Goal: Task Accomplishment & Management: Manage account settings

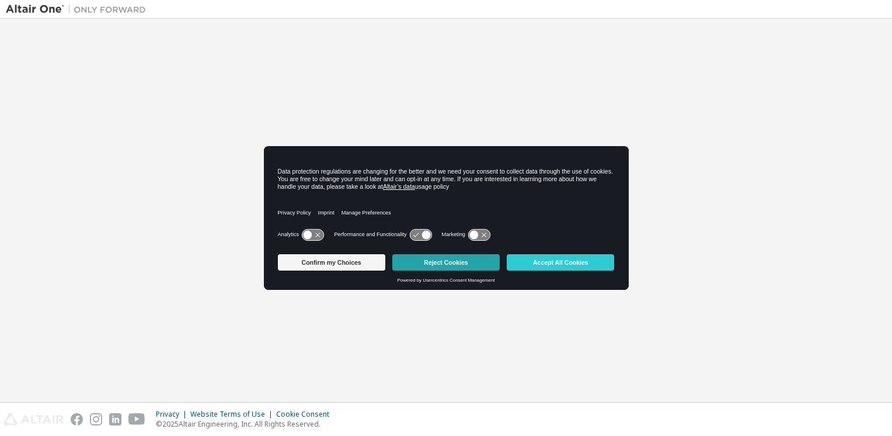
click at [462, 262] on button "Reject Cookies" at bounding box center [445, 262] width 107 height 16
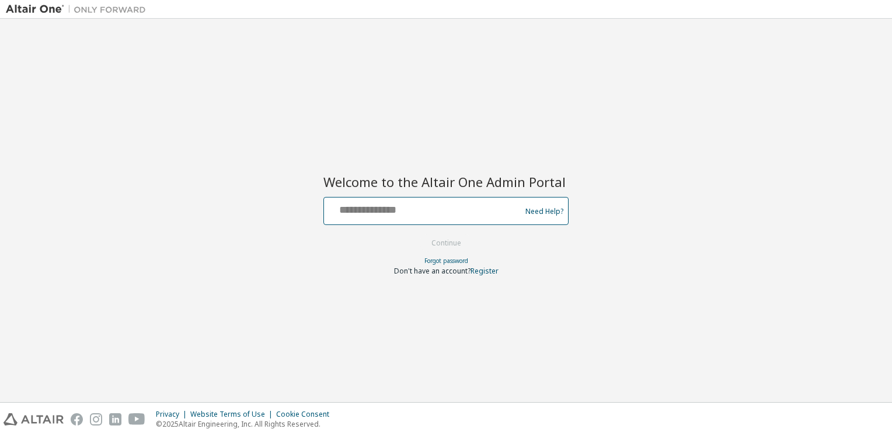
click at [457, 216] on input "text" at bounding box center [424, 208] width 191 height 17
type input "**********"
click at [442, 245] on button "Continue" at bounding box center [446, 243] width 54 height 18
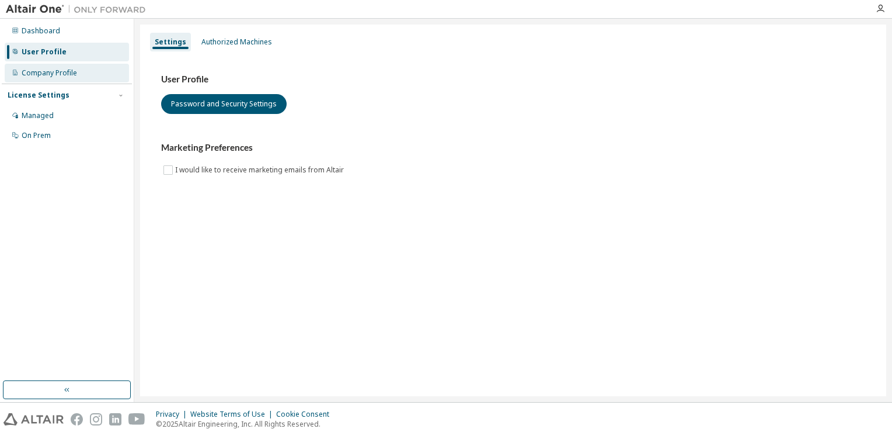
click at [93, 73] on div "Company Profile" at bounding box center [67, 73] width 124 height 19
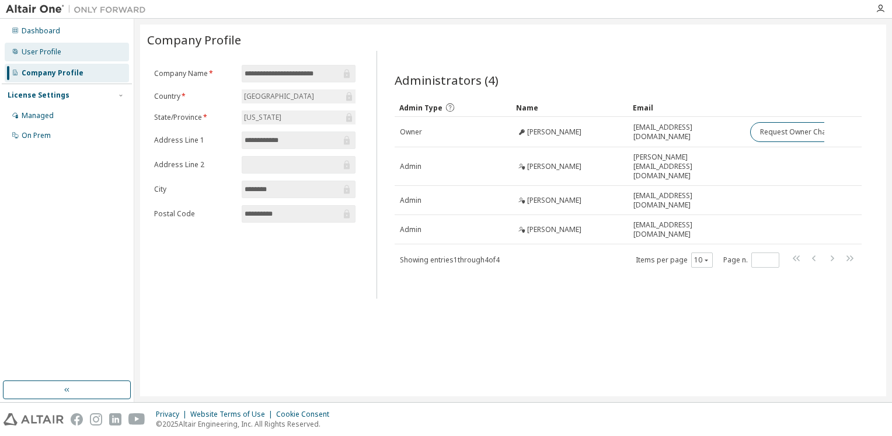
click at [72, 55] on div "User Profile" at bounding box center [67, 52] width 124 height 19
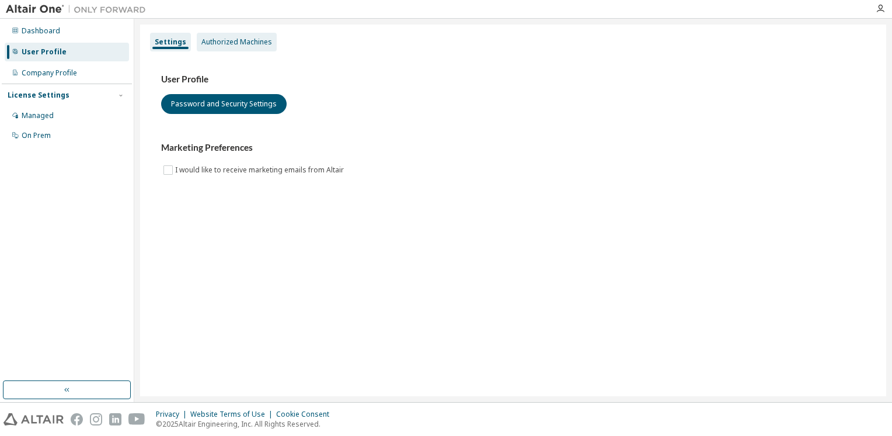
click at [249, 38] on div "Authorized Machines" at bounding box center [236, 41] width 71 height 9
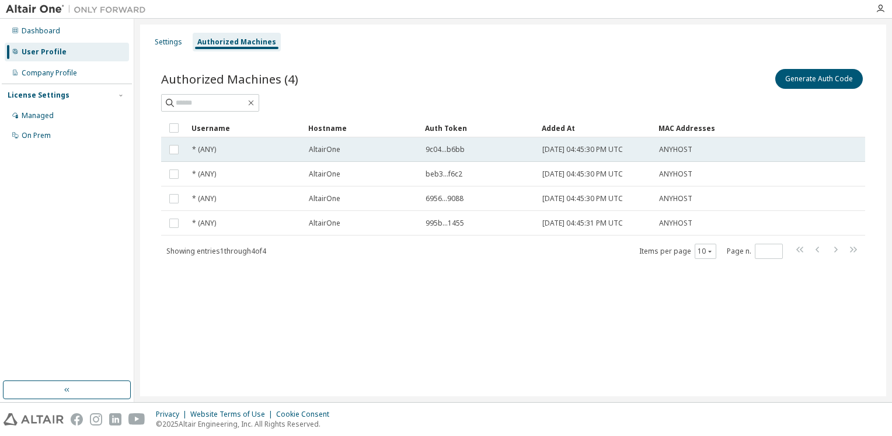
click at [450, 146] on span "9c04...b6bb" at bounding box center [445, 149] width 39 height 9
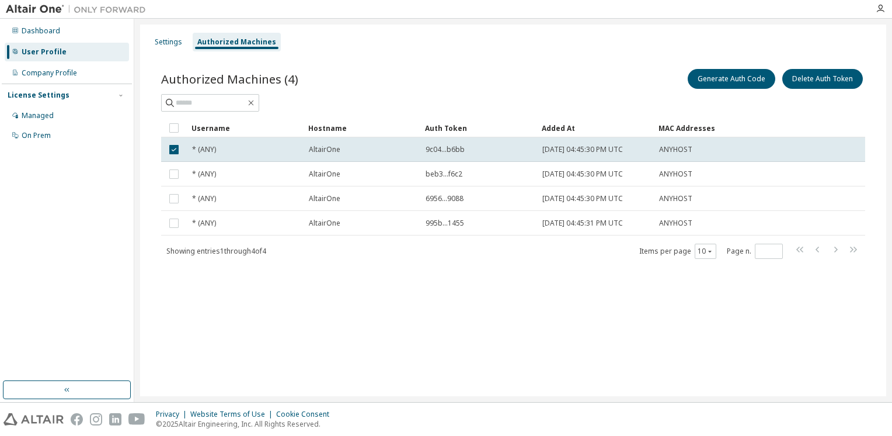
click at [450, 146] on span "9c04...b6bb" at bounding box center [445, 149] width 39 height 9
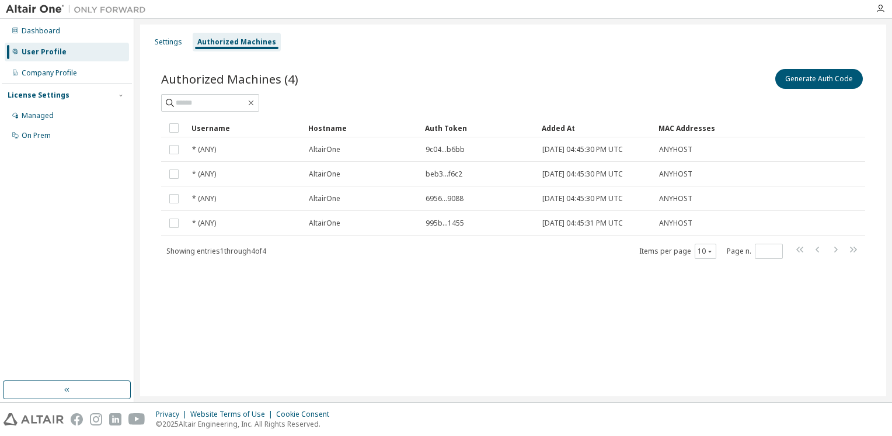
click at [450, 146] on span "9c04...b6bb" at bounding box center [445, 149] width 39 height 9
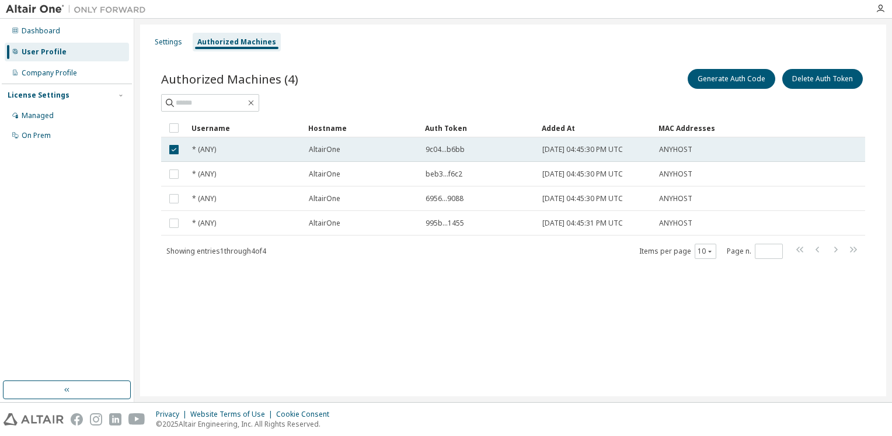
click at [477, 142] on td "9c04...b6bb" at bounding box center [478, 149] width 117 height 25
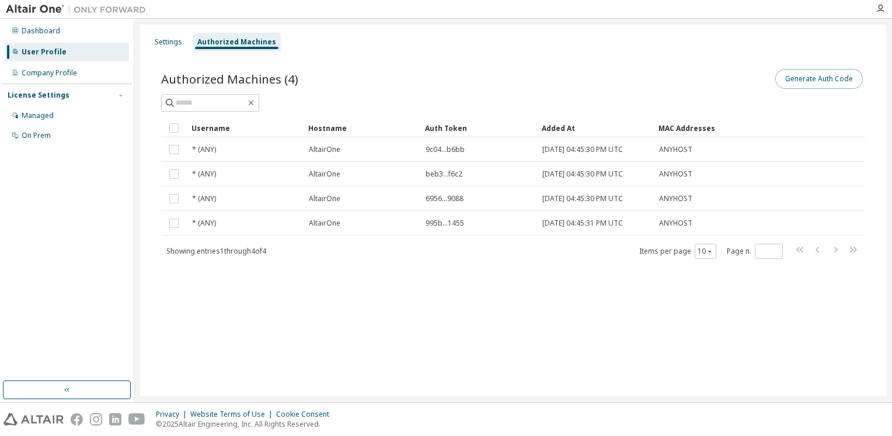
click at [785, 75] on button "Generate Auth Code" at bounding box center [819, 79] width 88 height 20
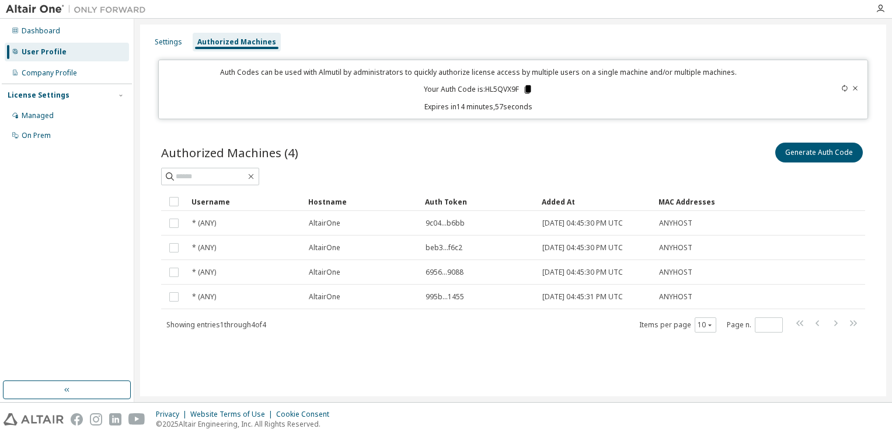
click at [526, 92] on icon at bounding box center [528, 89] width 6 height 8
click at [66, 30] on div "Dashboard" at bounding box center [67, 31] width 124 height 19
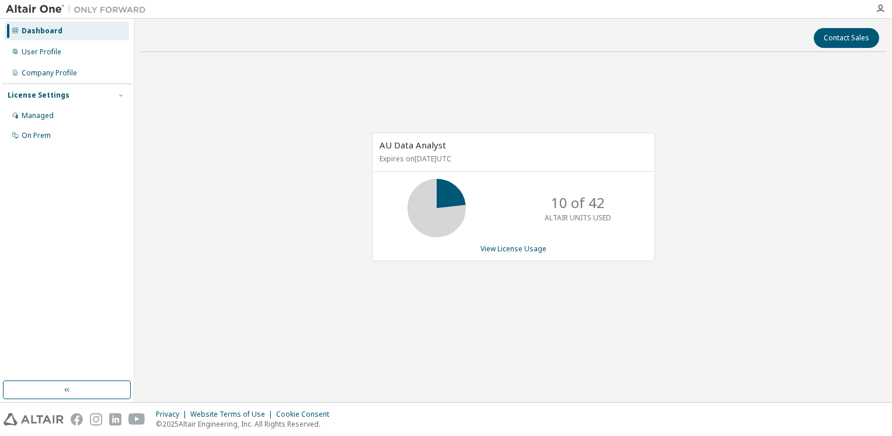
click at [596, 22] on div "Contact Sales AU Data Analyst Expires on June 27, 2026 UTC 10 of 42 ALTAIR UNIT…" at bounding box center [513, 210] width 758 height 383
click at [64, 48] on div "User Profile" at bounding box center [67, 52] width 124 height 19
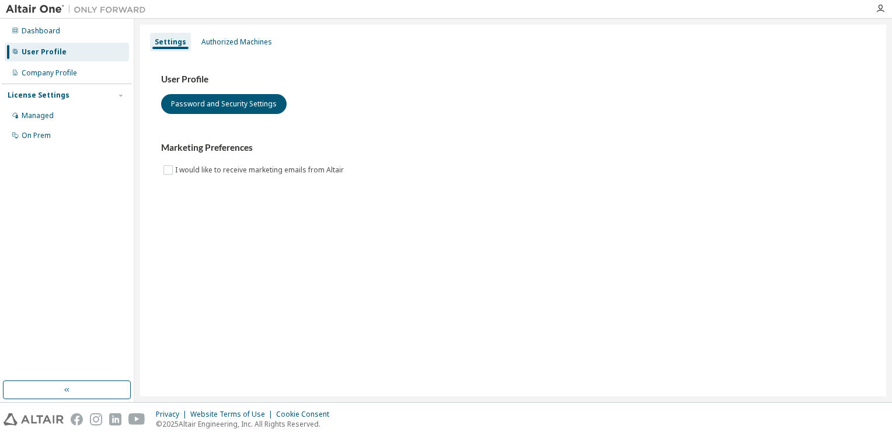
click at [17, 11] on img at bounding box center [79, 10] width 146 height 12
click at [245, 47] on div "Authorized Machines" at bounding box center [237, 42] width 80 height 19
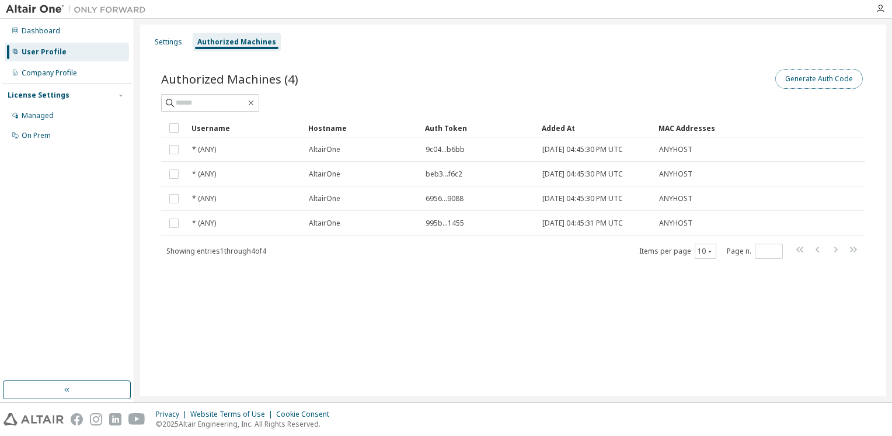
click at [786, 77] on button "Generate Auth Code" at bounding box center [819, 79] width 88 height 20
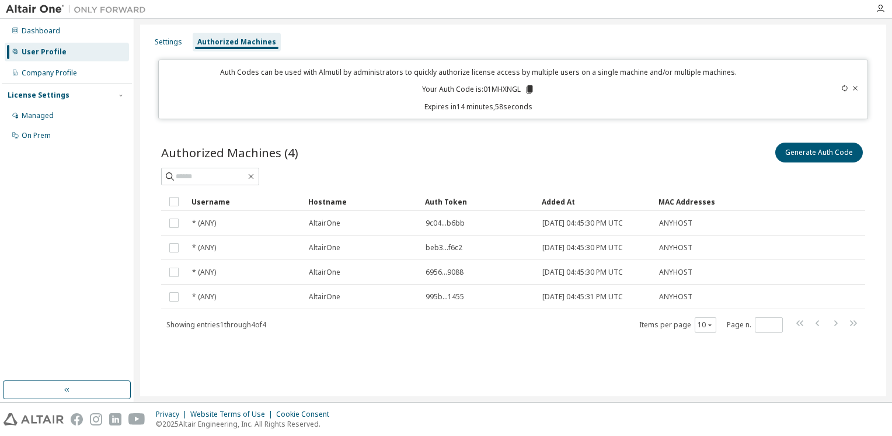
click at [532, 91] on icon at bounding box center [530, 89] width 6 height 8
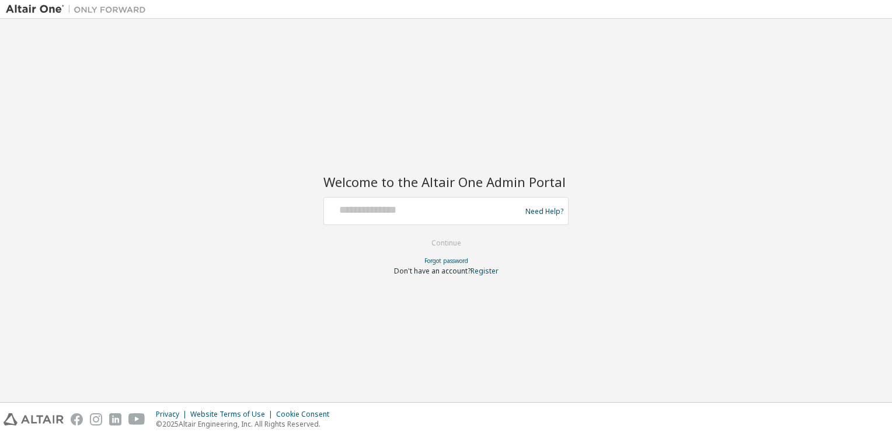
click at [392, 223] on div "Need Help?" at bounding box center [446, 211] width 245 height 28
click at [364, 225] on form "Need Help? Please make sure that you provide your Global Login as email (e.g. @…" at bounding box center [446, 236] width 245 height 79
click at [357, 218] on div at bounding box center [424, 211] width 191 height 22
click at [411, 197] on div "Need Help?" at bounding box center [446, 211] width 245 height 28
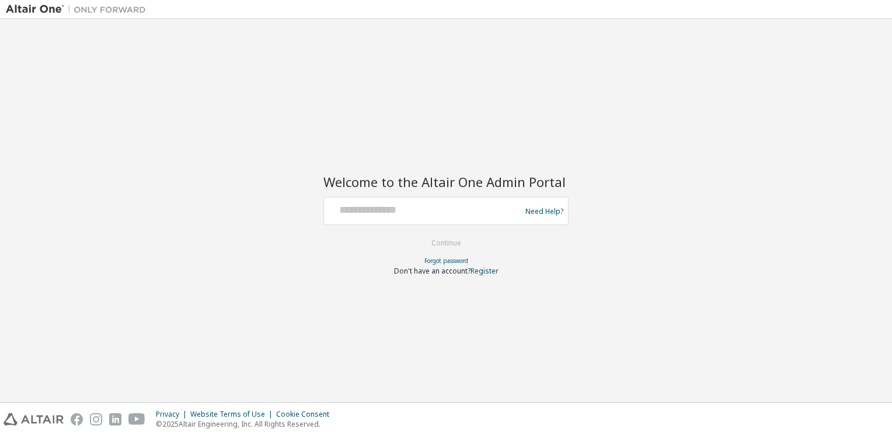
click at [376, 218] on div at bounding box center [424, 211] width 191 height 22
click at [376, 220] on div at bounding box center [424, 211] width 191 height 22
click at [416, 206] on input "text" at bounding box center [424, 208] width 191 height 17
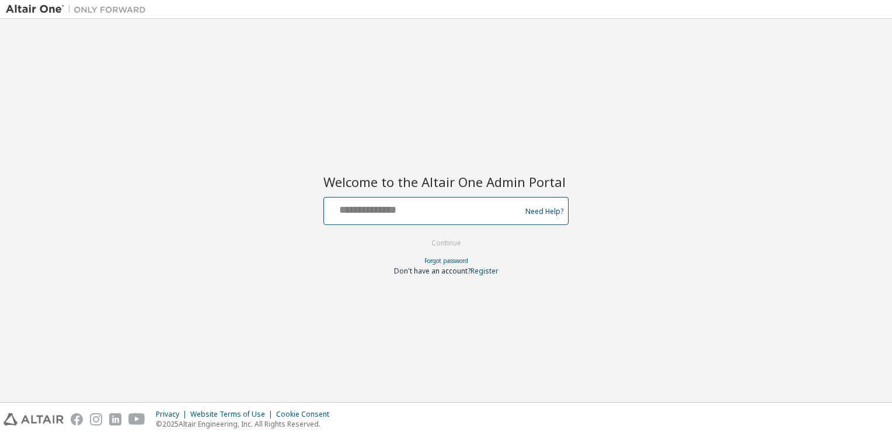
type input "**********"
click at [452, 246] on button "Continue" at bounding box center [446, 243] width 54 height 18
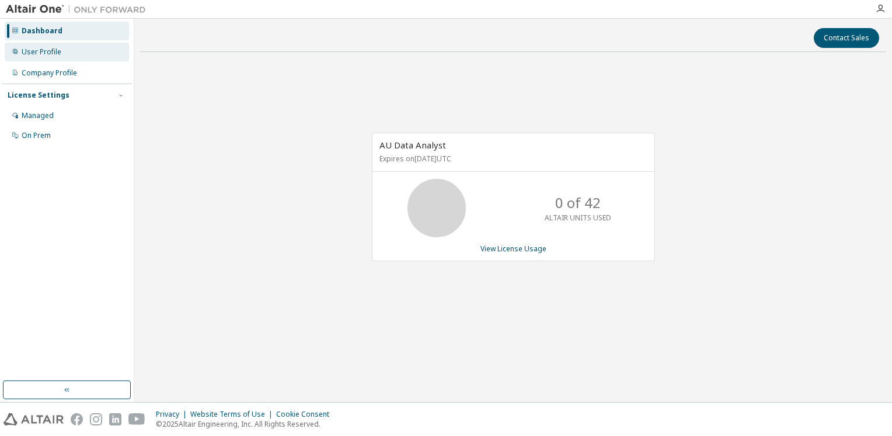
click at [52, 53] on div "User Profile" at bounding box center [42, 51] width 40 height 9
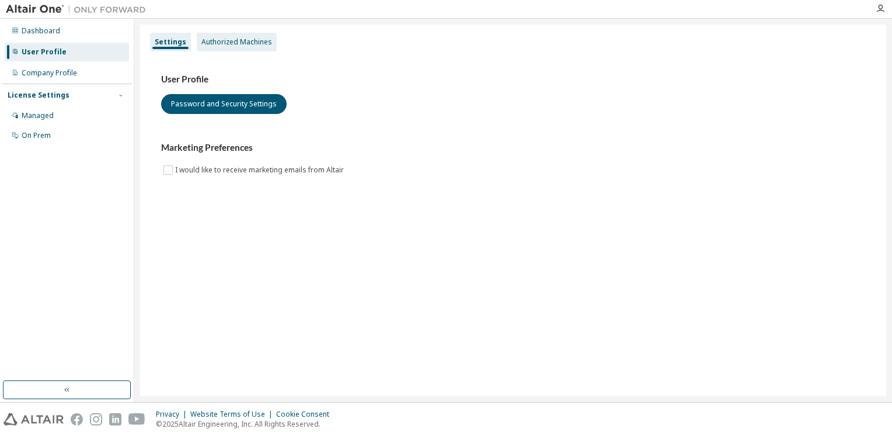
click at [228, 43] on div "Authorized Machines" at bounding box center [236, 41] width 71 height 9
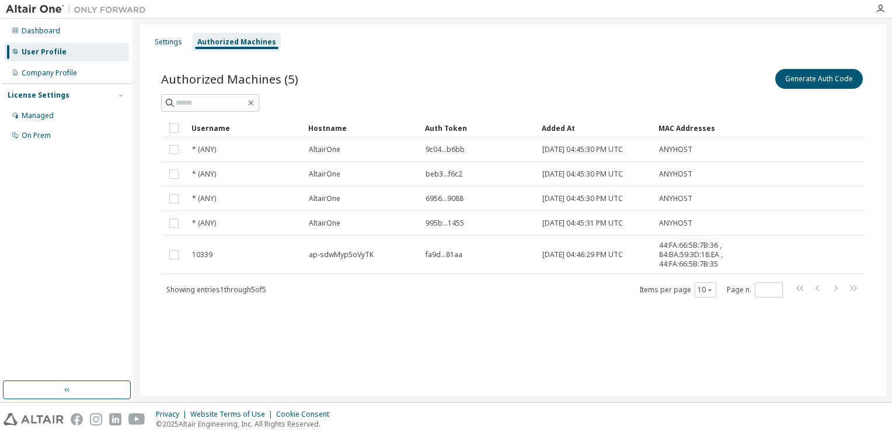
click at [801, 89] on div "Generate Auth Code" at bounding box center [689, 79] width 352 height 25
click at [799, 82] on button "Generate Auth Code" at bounding box center [819, 79] width 88 height 20
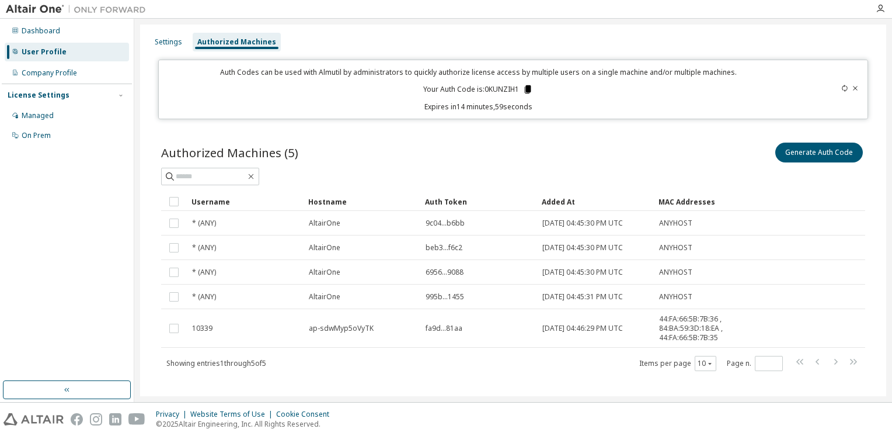
click at [523, 89] on icon at bounding box center [528, 89] width 11 height 11
click at [528, 90] on icon at bounding box center [528, 89] width 6 height 8
